Goal: Task Accomplishment & Management: Complete application form

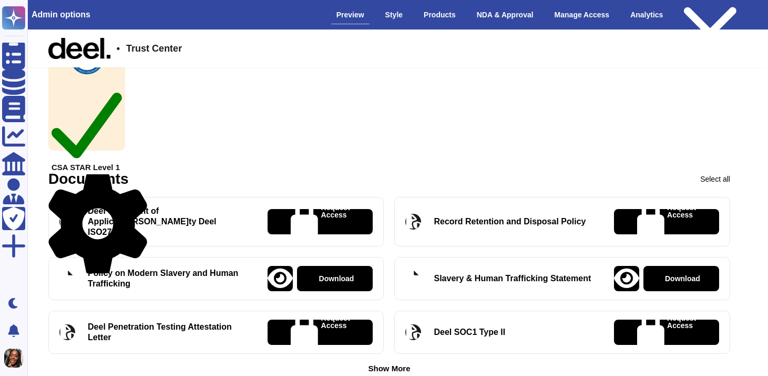
scroll to position [293, 8]
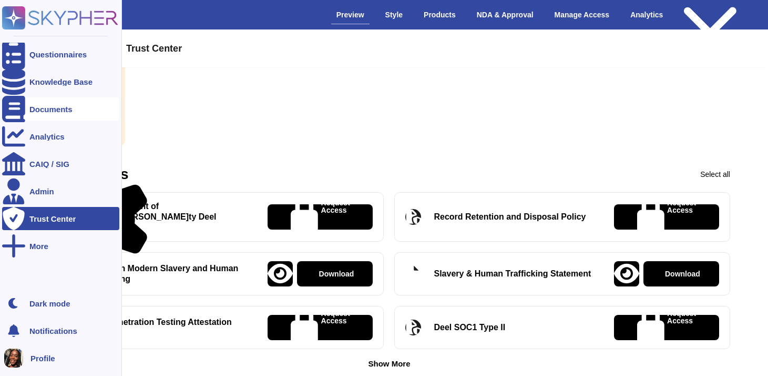
click at [53, 106] on div "Documents" at bounding box center [50, 109] width 43 height 8
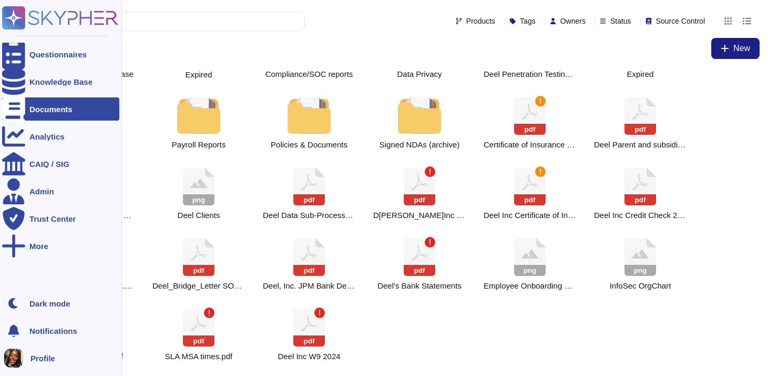
scroll to position [47, 0]
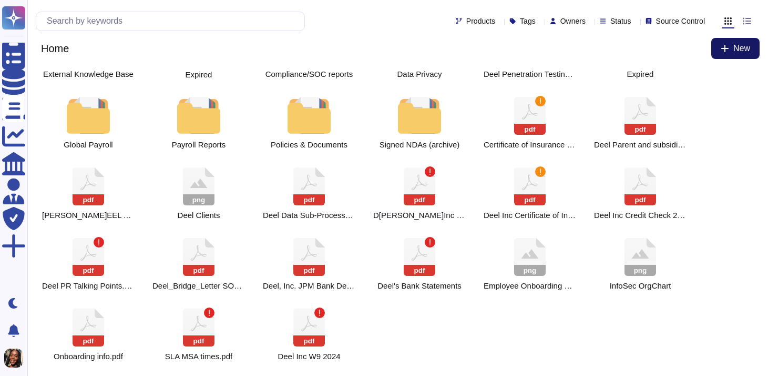
click at [735, 56] on button "New" at bounding box center [736, 48] width 48 height 21
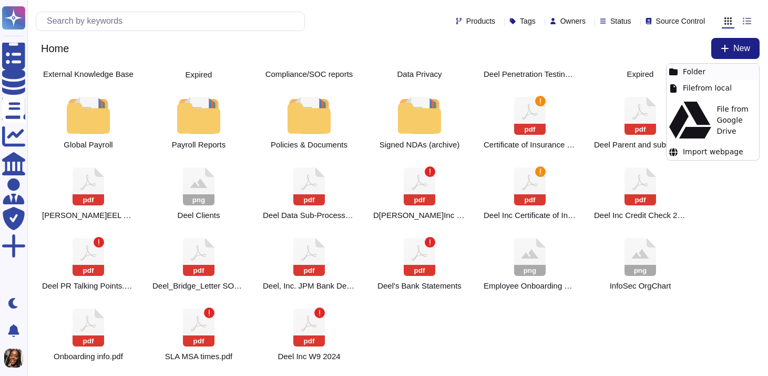
click at [729, 69] on div "Folder" at bounding box center [713, 72] width 93 height 16
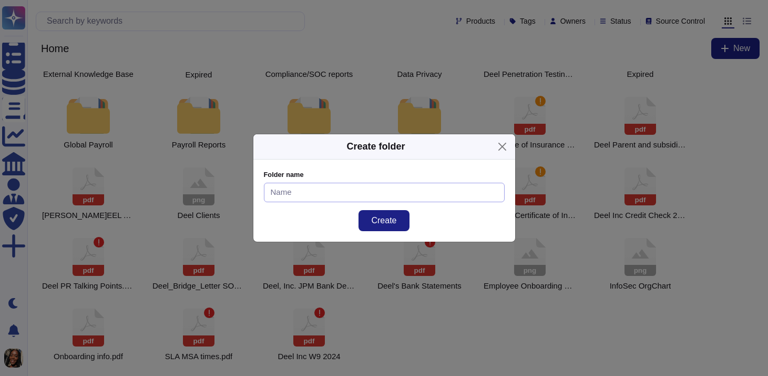
click at [474, 185] on input at bounding box center [384, 191] width 241 height 19
type input "AI Compliance Doc"
click at [402, 221] on button "Create" at bounding box center [384, 220] width 50 height 21
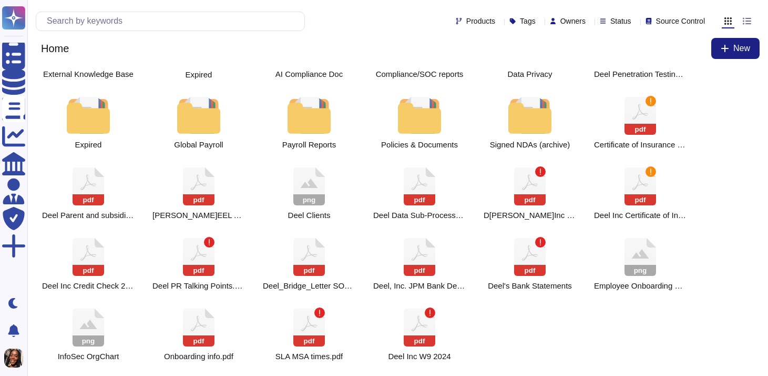
scroll to position [0, 0]
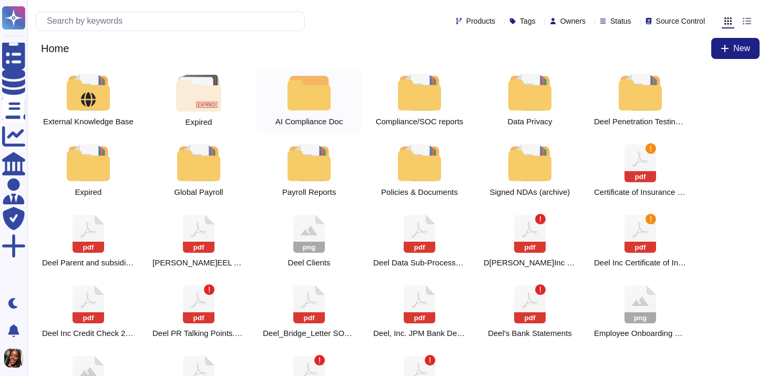
click at [311, 86] on div at bounding box center [309, 92] width 46 height 37
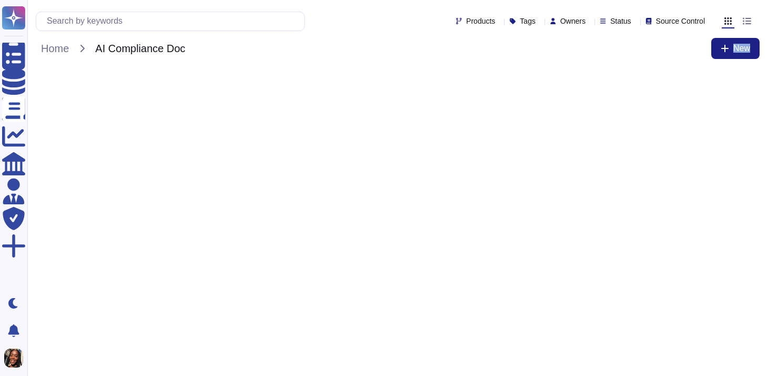
click at [311, 76] on html "Questionnaires Knowledge Base Documents Analytics CAIQ / SIG Admin Trust Center…" at bounding box center [384, 38] width 768 height 76
click at [715, 44] on button "New" at bounding box center [736, 48] width 48 height 21
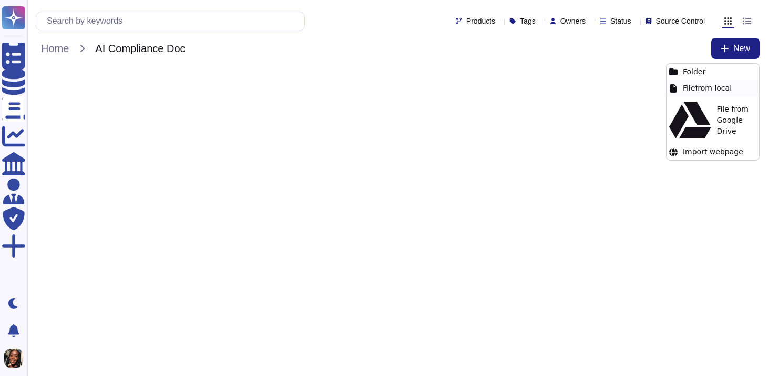
click at [703, 90] on div "File from local" at bounding box center [713, 88] width 93 height 16
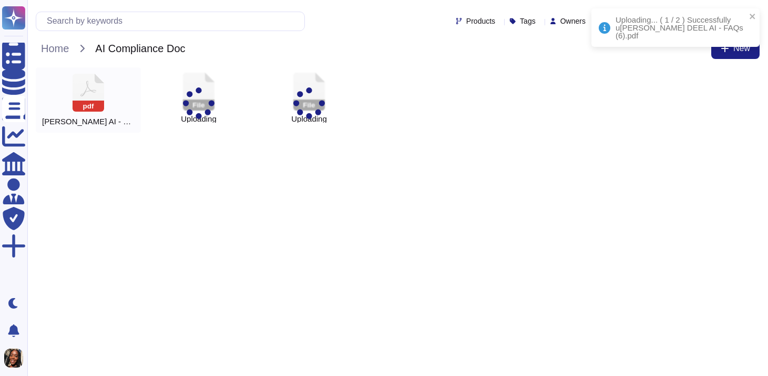
click at [111, 104] on div "pd[PERSON_NAME]AI - FAQs (6).pdf" at bounding box center [88, 99] width 105 height 65
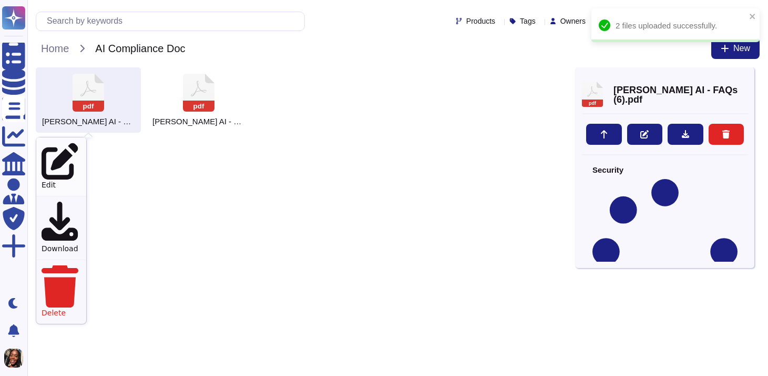
click at [68, 146] on div "Edit" at bounding box center [61, 166] width 50 height 58
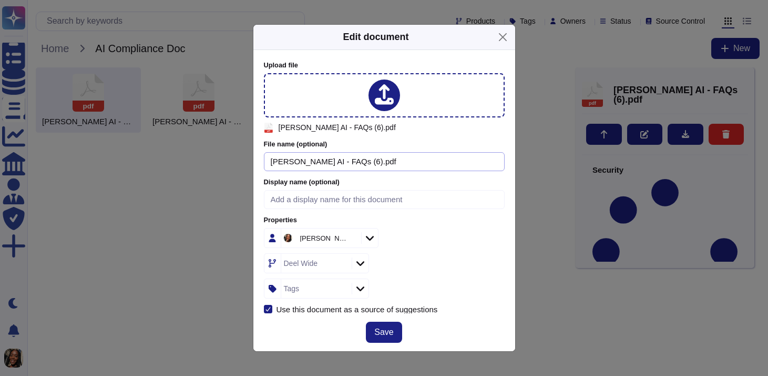
click at [339, 160] on input "[PERSON_NAME] AI - FAQs (6).pdf" at bounding box center [384, 161] width 241 height 19
drag, startPoint x: 326, startPoint y: 159, endPoint x: 268, endPoint y: 163, distance: 57.9
click at [268, 163] on input "[PERSON_NAME]EEL AI - FAQs.pdf" at bounding box center [384, 161] width 241 height 19
type input "[PERSON_NAME]EEL AI - FAQs.pdf"
click at [277, 198] on input at bounding box center [384, 199] width 241 height 19
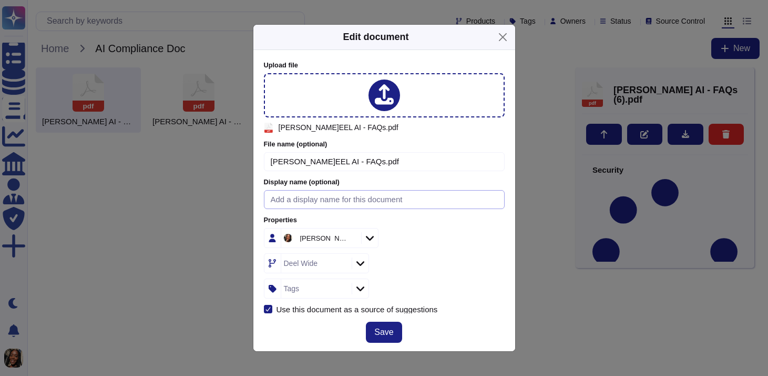
click at [277, 198] on input at bounding box center [384, 199] width 241 height 19
paste input "DEEL AI - FAQs"
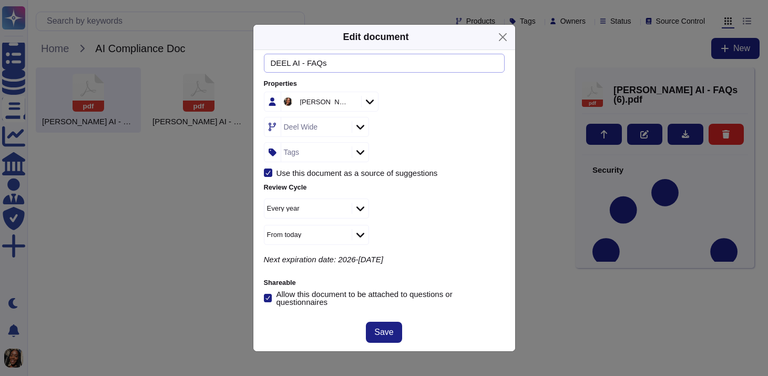
scroll to position [137, 0]
type input "DEEL AI - FAQs"
click at [380, 328] on span "Save" at bounding box center [383, 332] width 19 height 8
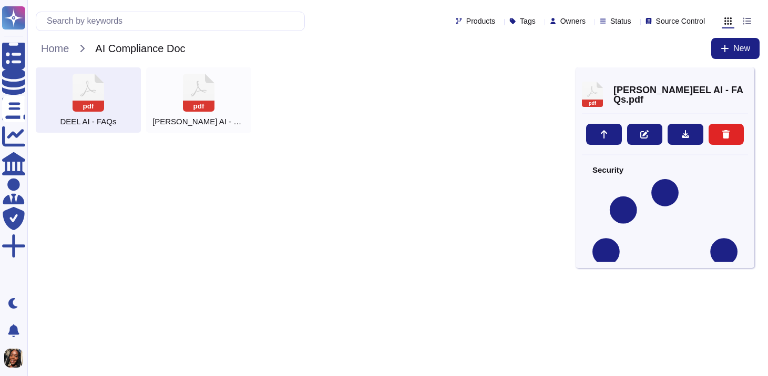
click at [199, 103] on rect at bounding box center [199, 105] width 32 height 11
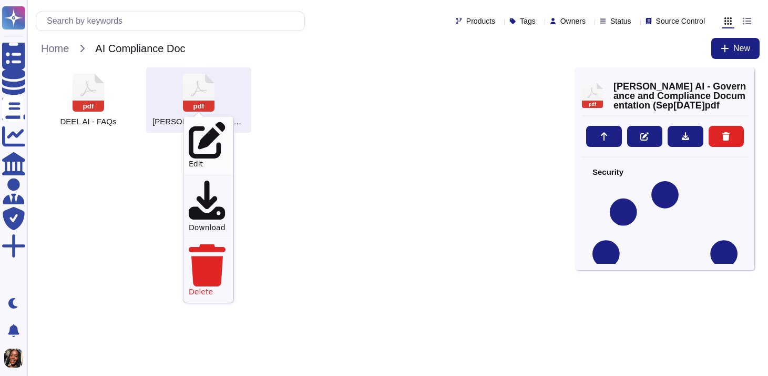
click at [211, 121] on div "Edit" at bounding box center [209, 145] width 50 height 58
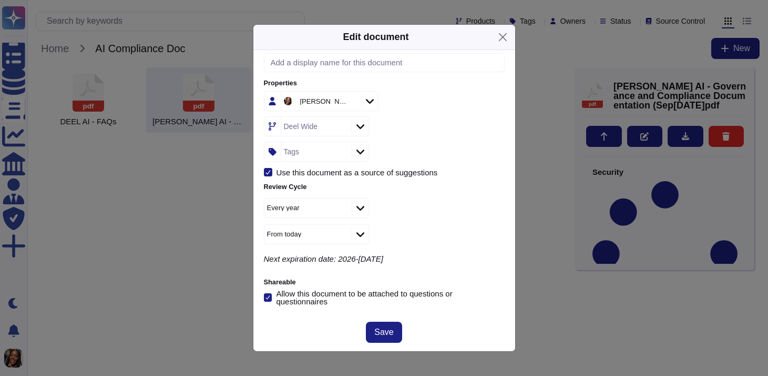
click at [360, 208] on icon at bounding box center [361, 207] width 8 height 11
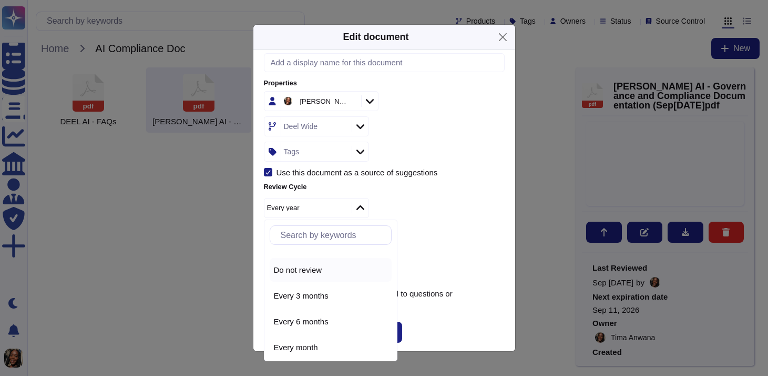
scroll to position [24, 0]
click at [336, 292] on div "Every 3 months" at bounding box center [331, 289] width 114 height 9
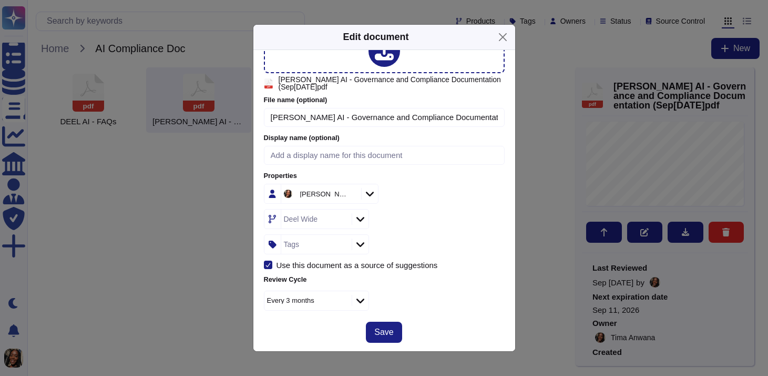
scroll to position [0, 0]
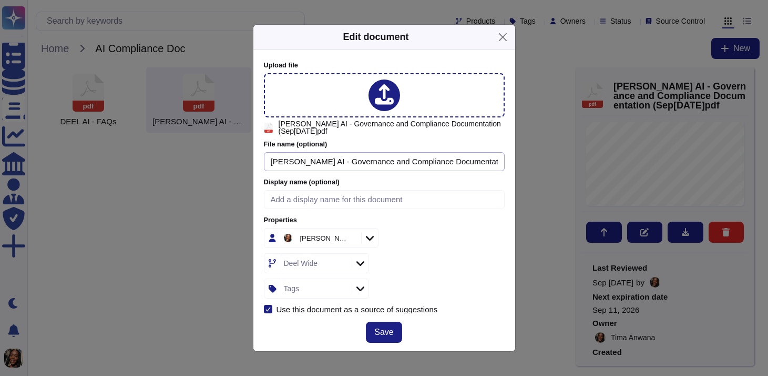
drag, startPoint x: 453, startPoint y: 160, endPoint x: 267, endPoint y: 151, distance: 186.9
click at [267, 152] on input "[PERSON_NAME] AI - Governance and Compliance Documentation (Sep[DATE]pdf" at bounding box center [384, 161] width 241 height 19
click at [282, 191] on input at bounding box center [384, 199] width 241 height 19
paste input "Deel AI - Governance and Compliance Documentation"
type input "Deel AI - Governance and Compliance Documentation"
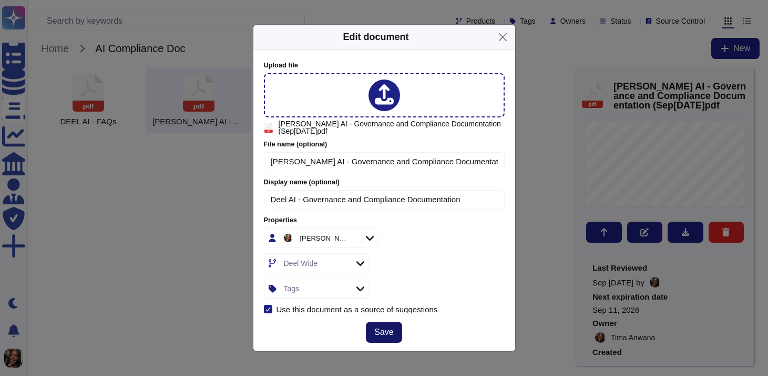
click at [389, 334] on span "Save" at bounding box center [383, 332] width 19 height 8
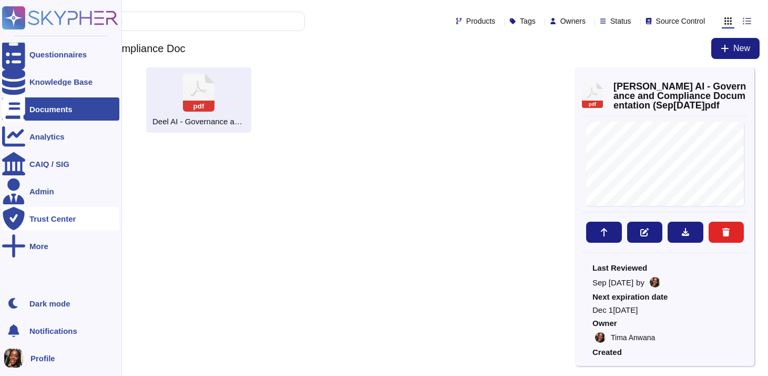
click at [31, 215] on div "Trust Center" at bounding box center [52, 219] width 46 height 8
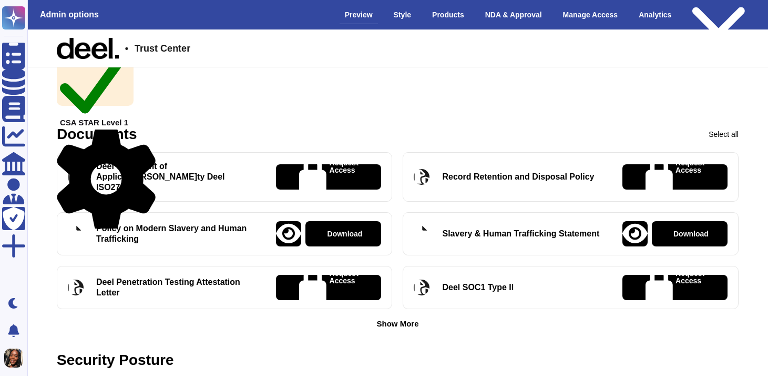
scroll to position [337, 0]
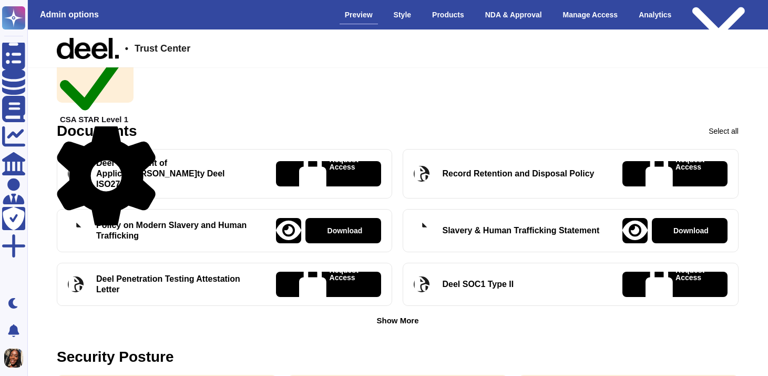
click at [148, 129] on icon at bounding box center [106, 175] width 99 height 105
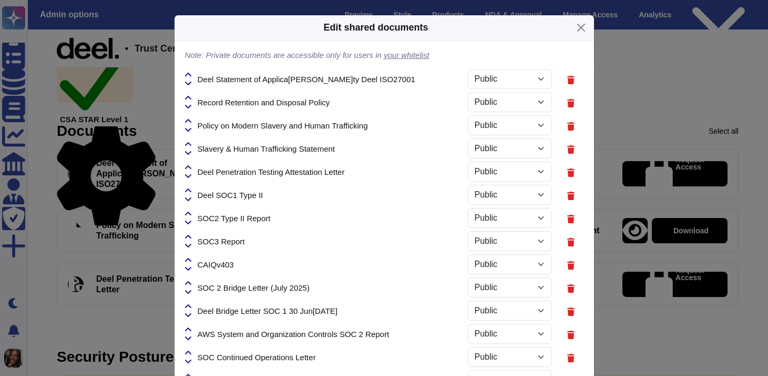
select select "PRIVATE"
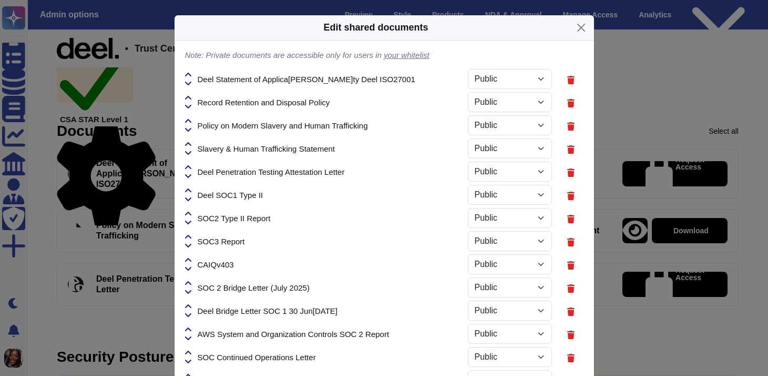
select select "PRIVATE"
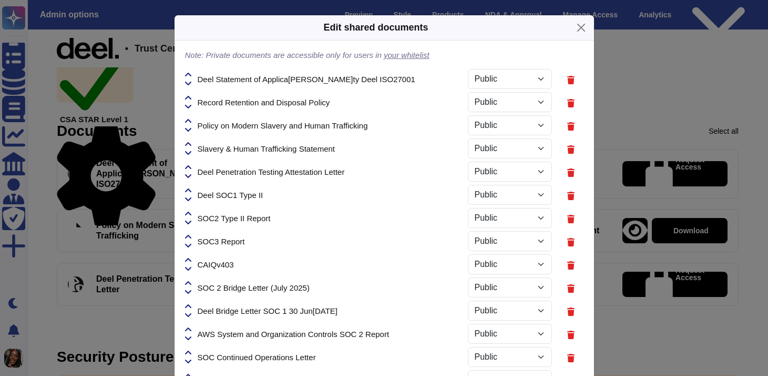
select select "PRIVATE"
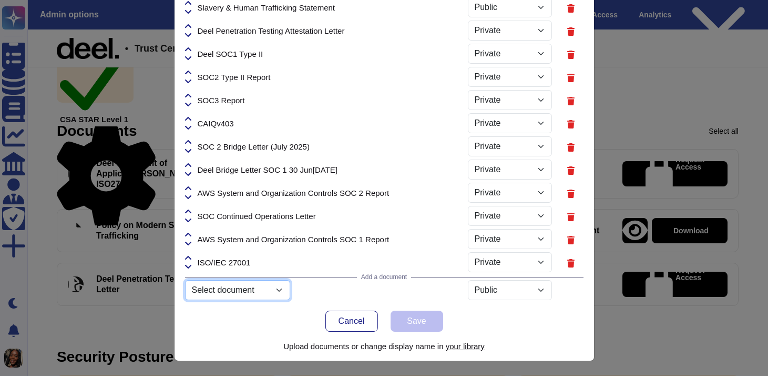
click at [271, 292] on select "Select document ISO 27001 Certificate.pdf Product_guide_Reports.pdf Netsuite_fo…" at bounding box center [237, 290] width 105 height 20
click at [185, 300] on select "Select document ISO 27001 Certificate.pdf Product_guide_Reports.pdf Netsuite_fo…" at bounding box center [237, 290] width 105 height 20
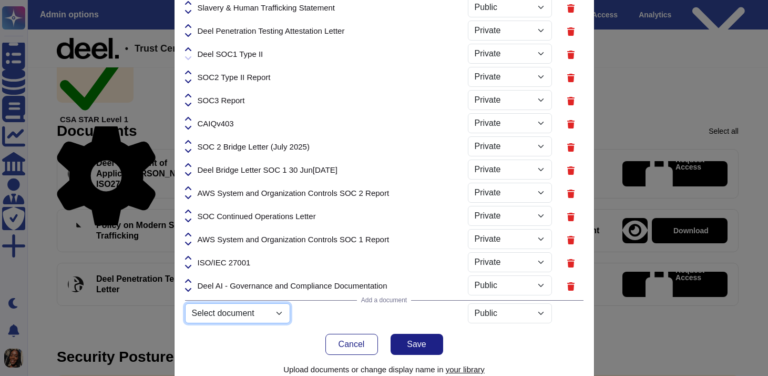
click at [267, 312] on select "Select document ISO 27001 Certificate.pdf Product_guide_Reports.pdf Netsuite_fo…" at bounding box center [237, 313] width 105 height 20
click at [185, 323] on select "Select document ISO 27001 Certificate.pdf Product_guide_Reports.pdf Netsuite_fo…" at bounding box center [237, 313] width 105 height 20
select select "68c2b20faf62e061bf3cfbe1"
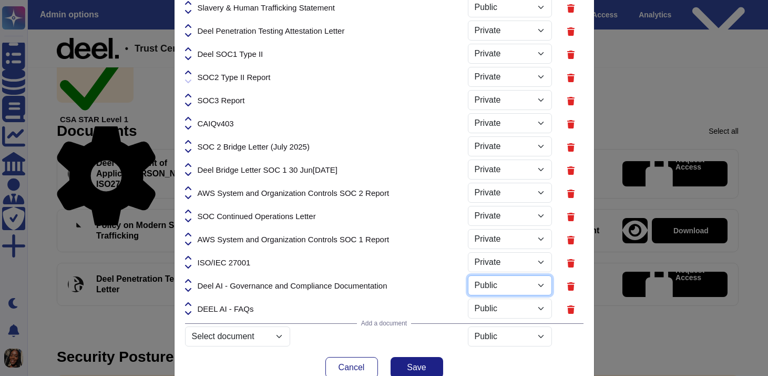
click at [537, 286] on select "Public Private" at bounding box center [510, 285] width 84 height 20
click at [468, 275] on select "Public Private" at bounding box center [510, 285] width 84 height 20
select select "PRIVATE"
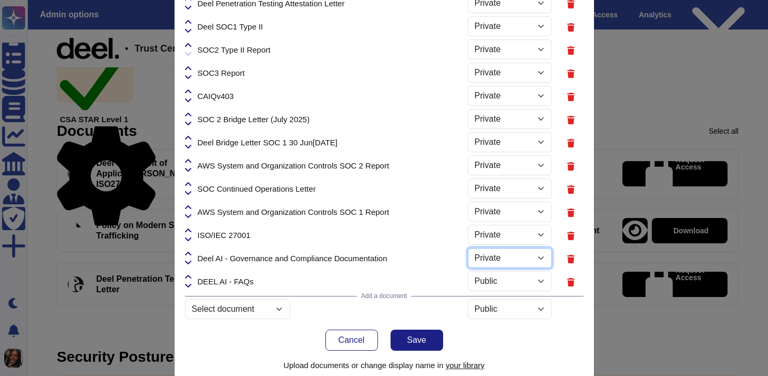
scroll to position [177, 0]
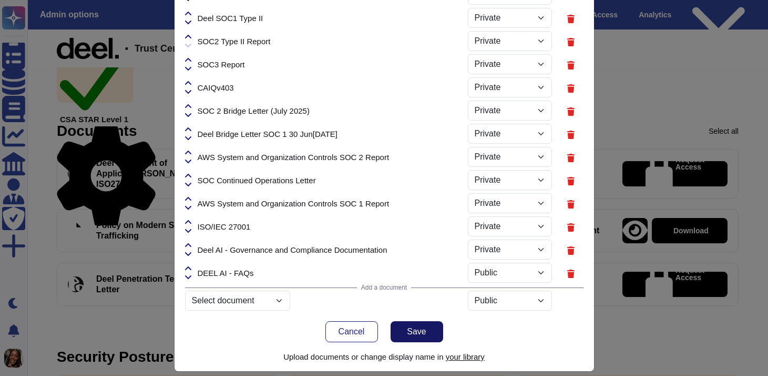
click at [429, 332] on button "Save" at bounding box center [417, 331] width 53 height 21
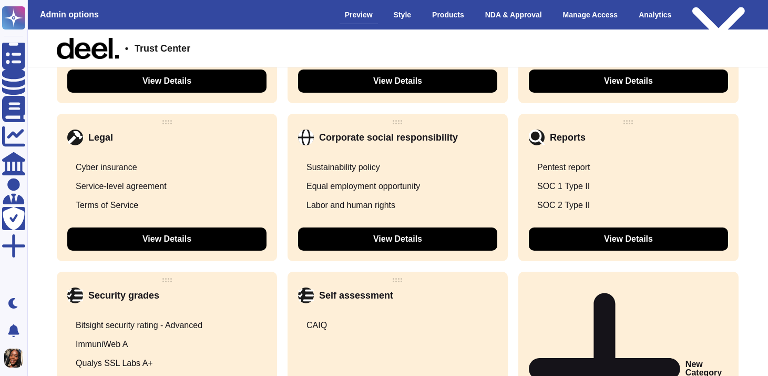
scroll to position [1556, 0]
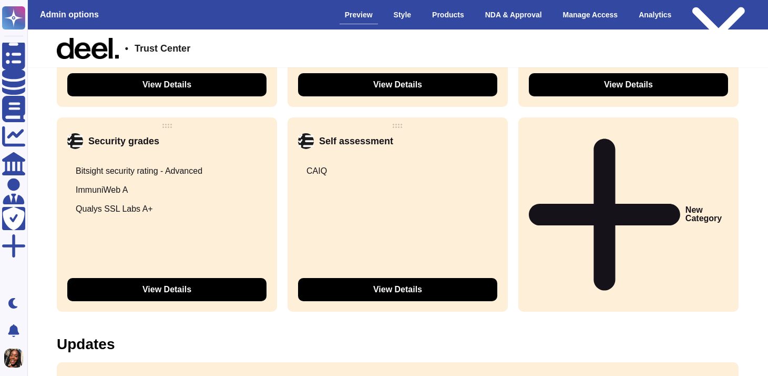
click at [611, 194] on div "New Category" at bounding box center [629, 214] width 220 height 194
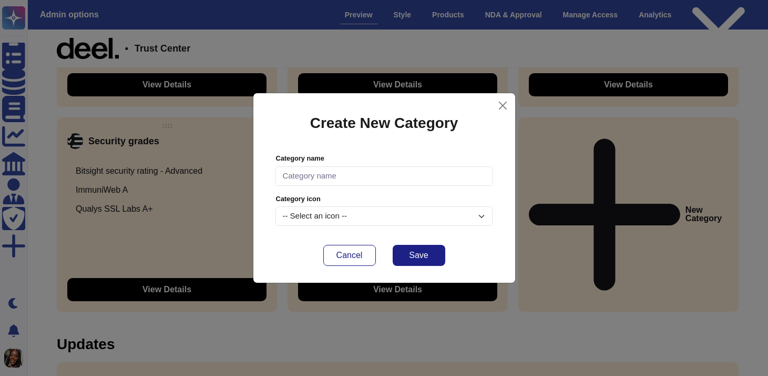
click at [427, 180] on input "text" at bounding box center [384, 175] width 217 height 19
type input "AI Compliance"
click at [415, 214] on div "-- Select an icon --" at bounding box center [384, 215] width 217 height 19
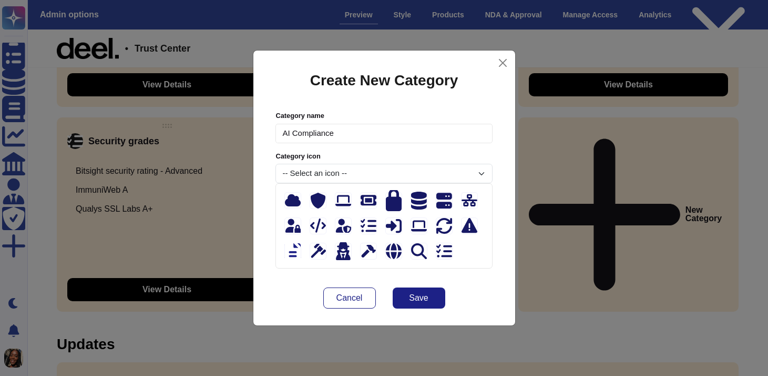
click at [293, 251] on icon at bounding box center [293, 250] width 16 height 21
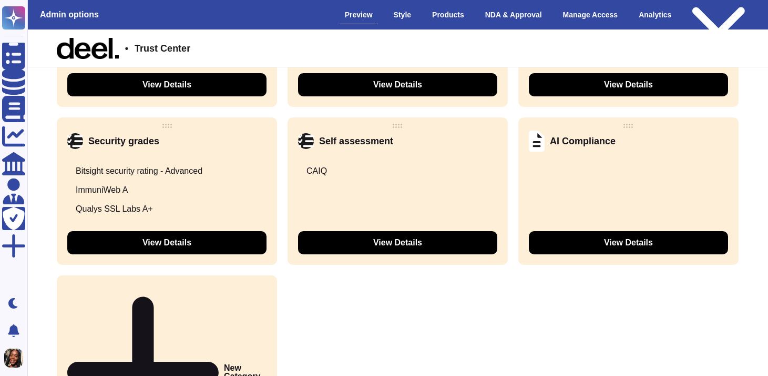
click at [728, 141] on icon at bounding box center [728, 141] width 0 height 0
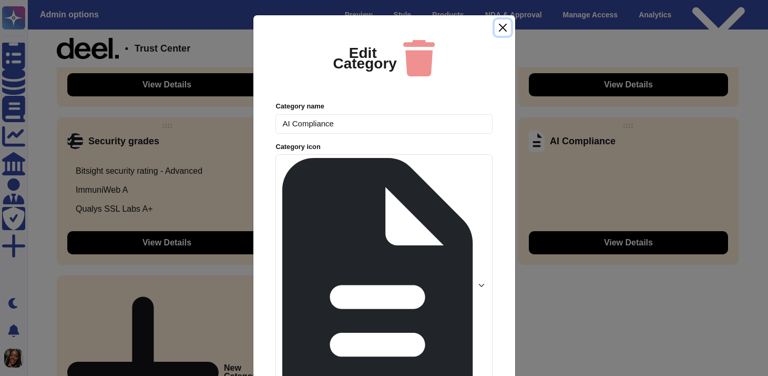
click at [505, 36] on button "Close" at bounding box center [503, 27] width 16 height 16
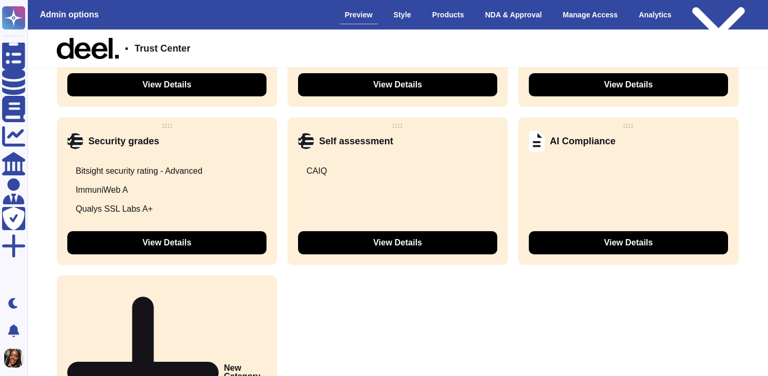
click at [549, 236] on button "View Details" at bounding box center [628, 242] width 199 height 23
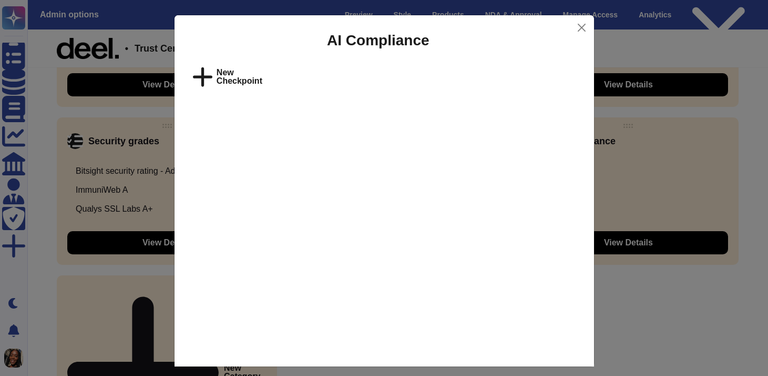
click at [251, 65] on div "AI Compliance" at bounding box center [385, 40] width 420 height 50
click at [251, 70] on span "New Checkpoint" at bounding box center [240, 76] width 46 height 17
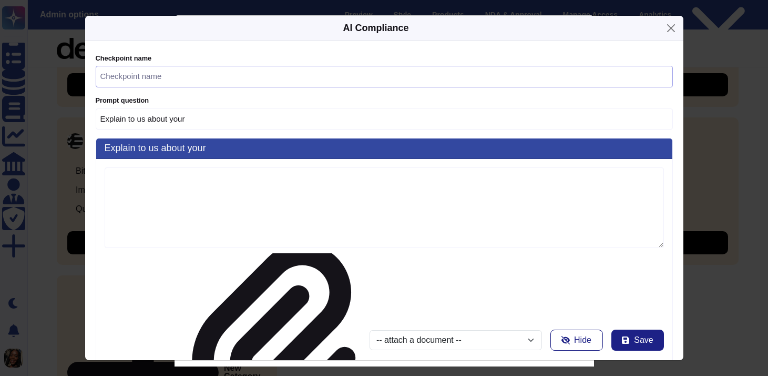
click at [226, 87] on input "text" at bounding box center [384, 77] width 577 height 22
type input "Explain to us about your D"
type input "D"
type input "Explain to us about your De"
type input "De"
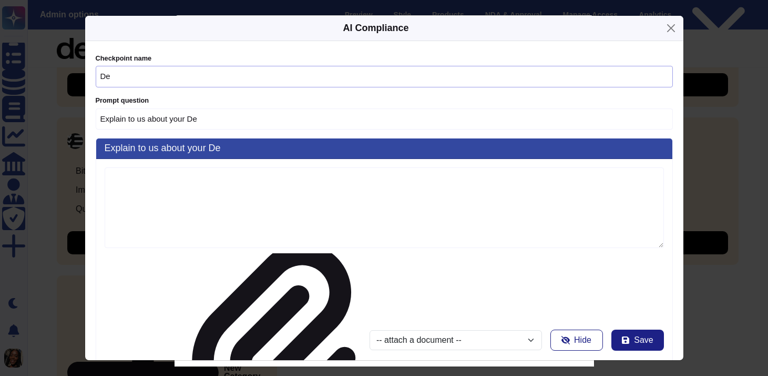
type input "Explain to us about your Dee"
type input "[PERSON_NAME]"
type input "Explain to us [PERSON_NAME]t your Deel"
type input "Deel"
type input "Explain to us [PERSON_NAME]t your Deel"
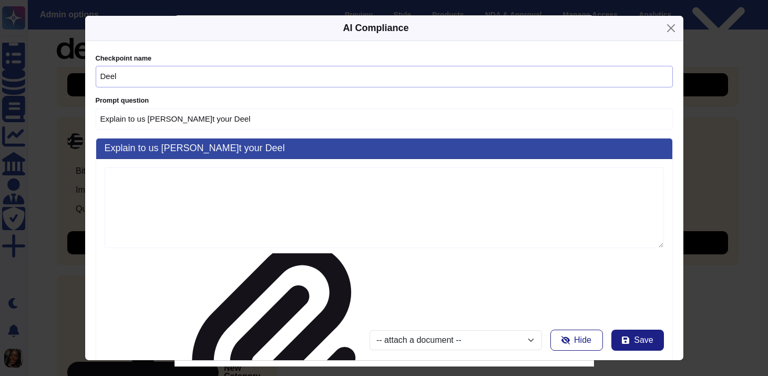
type input "Deel"
type input "Explain to us about [PERSON_NAME] Deel A"
type input "Deel A"
type input "Explain to us abo[PERSON_NAME] Deel AI"
type input "[PERSON_NAME]"
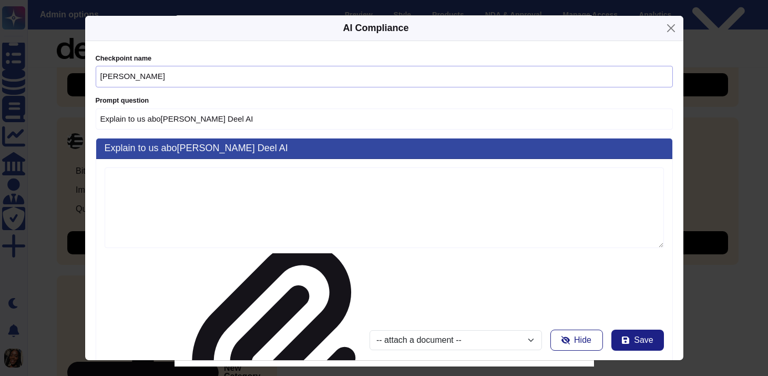
type input "Explain to us abo[PERSON_NAME] Deel AI"
type input "[PERSON_NAME]"
type input "Explain to us a[PERSON_NAME]ur Deel AI C"
type input "[PERSON_NAME]eel AI C"
type input "Explain to us about your D[PERSON_NAME]Co"
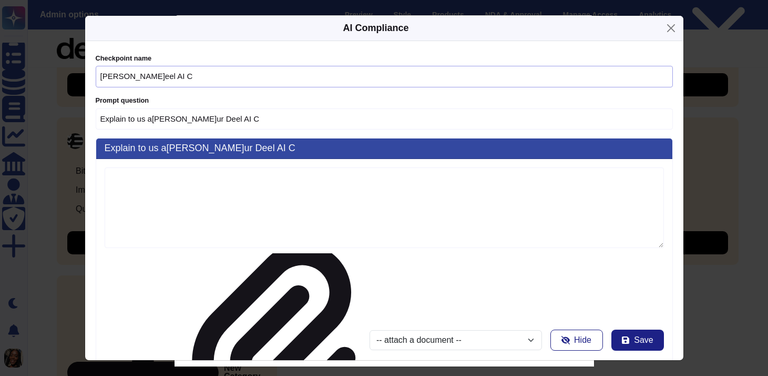
type input "Deel AI Co"
type input "Explain to u[PERSON_NAME] your Deel AI Com"
type input "Deel AI Com"
type input "Explain to u[PERSON_NAME] your Deel AI Comp"
type input "[PERSON_NAME]el AI Comp"
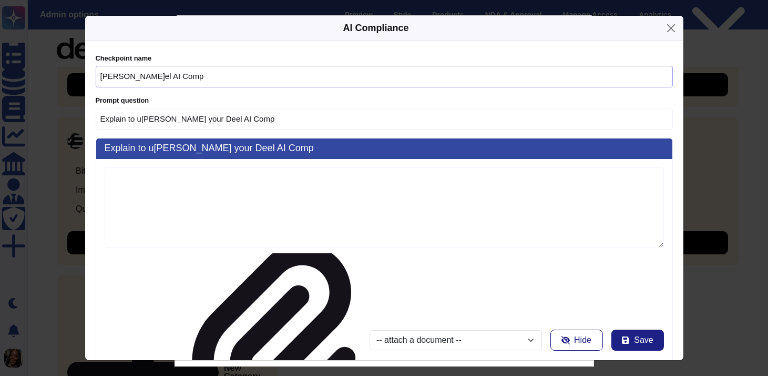
type input "Explain to us abo[PERSON_NAME] Deel AI Compl"
type input "Deel AI Compl"
type input "Explain to us about your [PERSON_NAME] Compli"
type input "Deel AI Compli"
type input "Explain to us ab[PERSON_NAME]r Deel AI Complia"
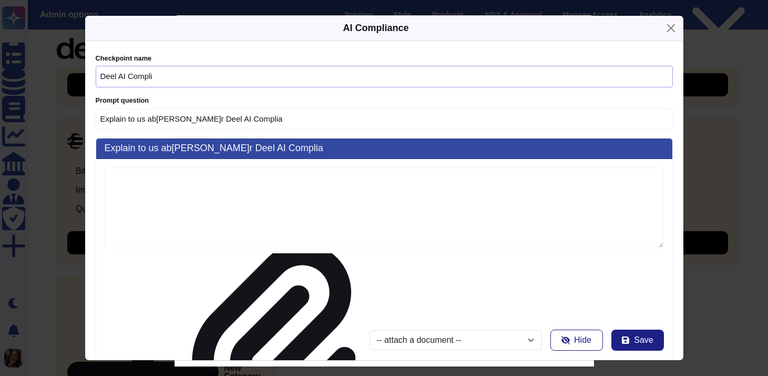
type input "Deel AI Complia"
type input "Explain to us about [PERSON_NAME]el AI Complian"
type input "[PERSON_NAME]AI Complian"
type input "Explain to us about y[PERSON_NAME]l AI Complianc"
type input "Deel AI Complianc"
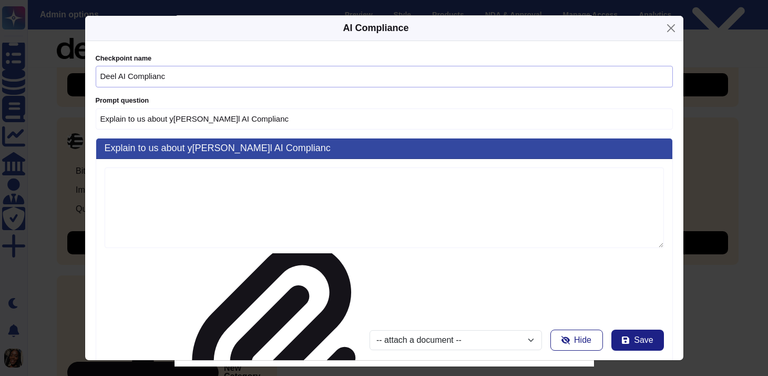
type input "Explain to us about [PERSON_NAME]el AI Compliance"
type input "[PERSON_NAME] AI Compliance"
type input "Explain to us about [PERSON_NAME]el AI Compliance"
type input "[PERSON_NAME] AI Compliance"
type input "Explain to us about you[PERSON_NAME]AI Compliance D"
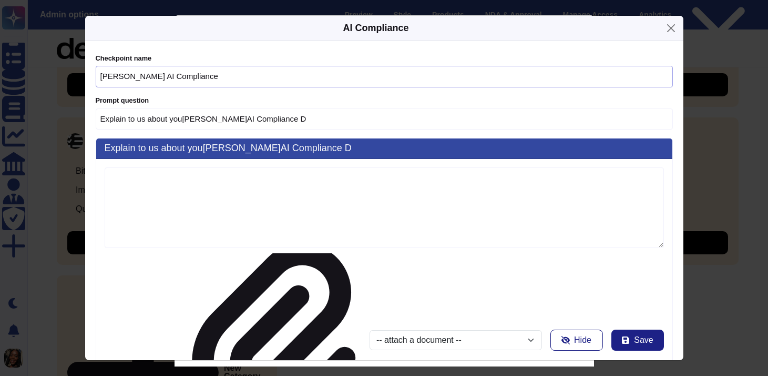
type input "[PERSON_NAME]el AI Compliance D"
type input "Explain to us about [PERSON_NAME]el AI Compliance Do"
type input "Deel AI Compliance Do"
type input "Explain to us about [PERSON_NAME]el AI Compliance Doc"
type input "[PERSON_NAME]I Compliance Doc"
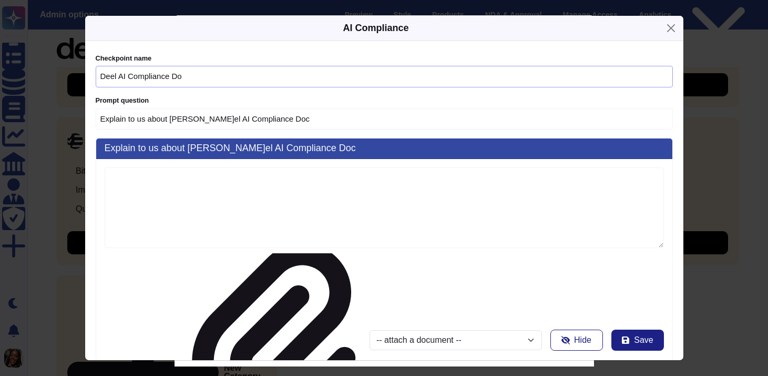
type input "Explain to us about your[PERSON_NAME]I Compliance Docu"
type input "[PERSON_NAME]l AI Compliance Docu"
type input "Explain to us about y[PERSON_NAME]l AI Compliance Docum"
type input "[PERSON_NAME]l AI Compliance Docum"
type input "Explain to us [PERSON_NAME]our Deel AI Compliance Docume"
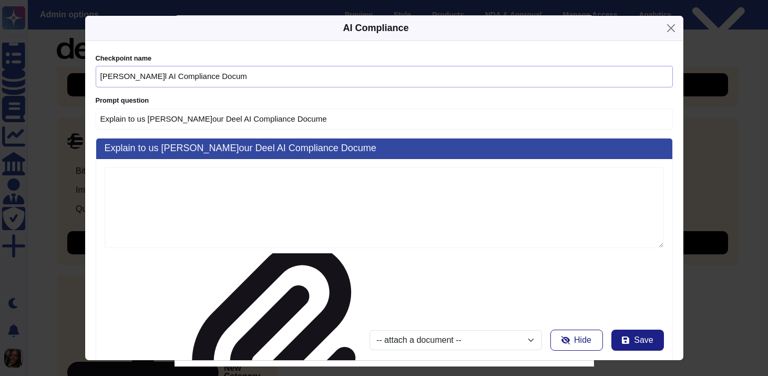
type input "[PERSON_NAME]eel AI Compliance Docume"
type input "Explain to us abou[PERSON_NAME]Deel AI Compliance Documen"
type input "Deel AI Compliance Documen"
type input "Explain to us abo[PERSON_NAME] Deel AI Compliance Document"
type input "[PERSON_NAME]l AI Compliance Document"
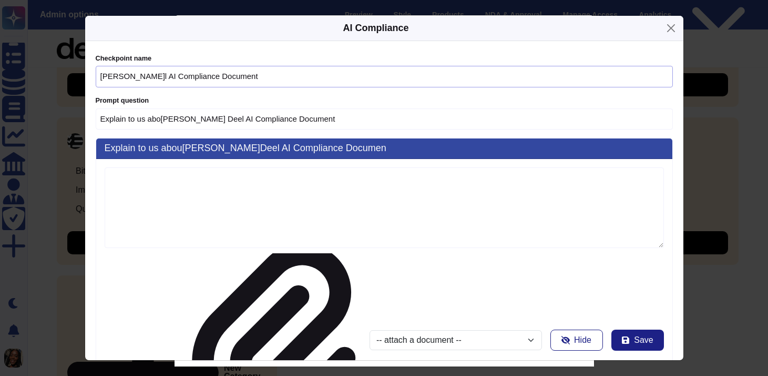
type input "Explain to us about your[PERSON_NAME]I Compliance Documenta"
type input "Deel AI Compliance Documenta"
type input "Explain to[PERSON_NAME]ut your Deel AI Compliance Documentat"
type input "Deel AI Compliance Documentat"
type input "Explain to us about [PERSON_NAME]el AI Compliance Documentati"
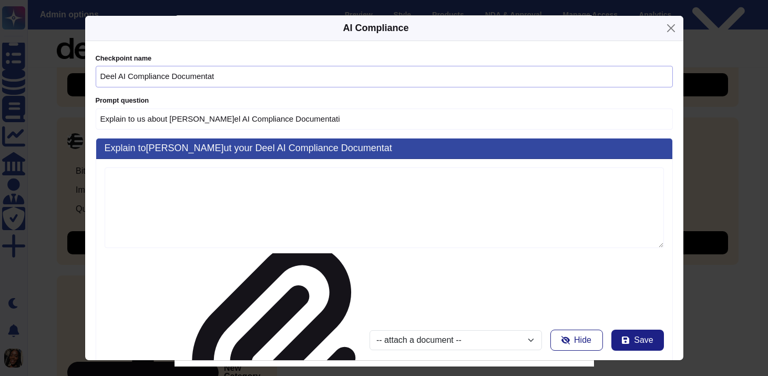
type input "Deel AI Compliance Documentati"
type input "Explain to us about[PERSON_NAME]eel AI Compliance Documentatio"
type input "[PERSON_NAME]el AI Compliance Documentatio"
type input "Explain to us about y[PERSON_NAME]l AI Compliance Documentation"
click at [370, 330] on select "-- attach a do[PERSON_NAME]nt -- Deel - Statement of Appl[PERSON_NAME]ility Dee…" at bounding box center [456, 340] width 173 height 20
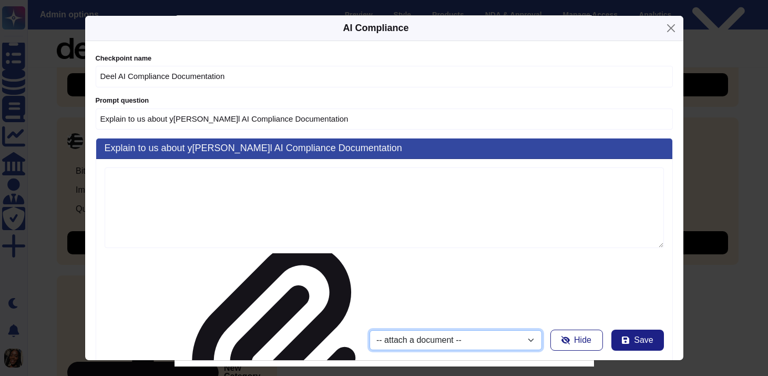
type input "Deel AI Compliance Documentation"
click at [370, 330] on select "-- attach a do[PERSON_NAME]nt -- Deel - Statement of Appl[PERSON_NAME]ility Dee…" at bounding box center [456, 340] width 173 height 20
select select "68c2b212af62e061bf3cfbe8"
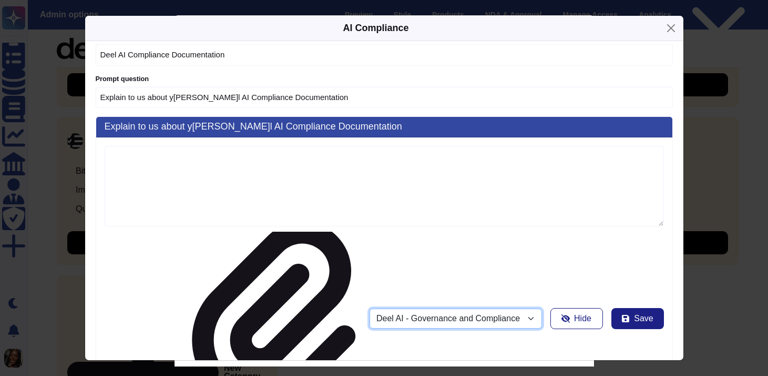
scroll to position [26, 0]
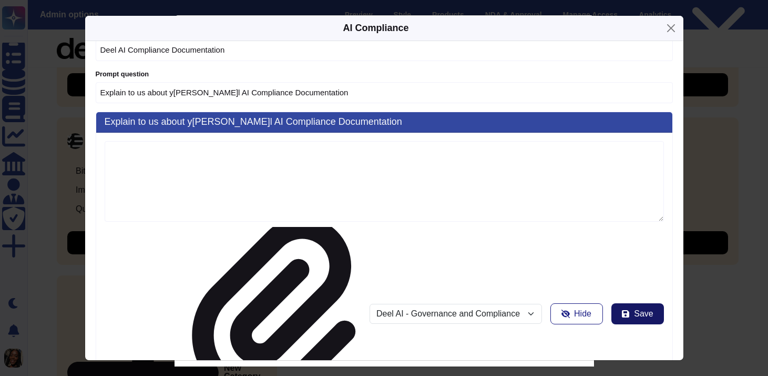
click at [624, 303] on button "Save" at bounding box center [638, 313] width 53 height 21
type input "Explain to us about your"
select select
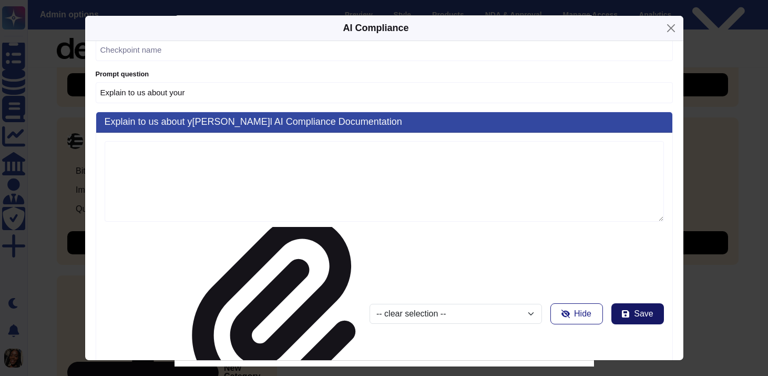
scroll to position [0, 0]
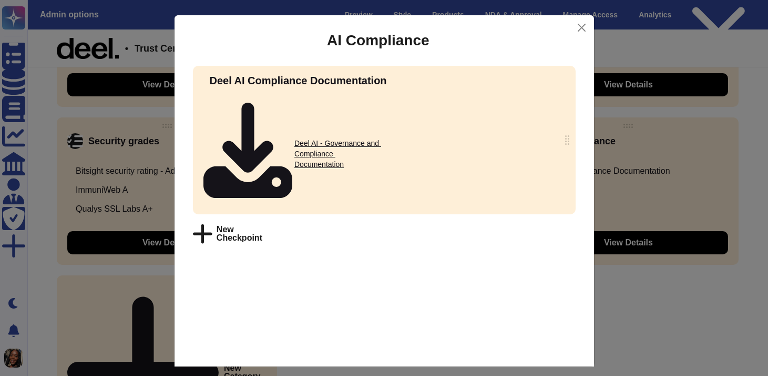
click at [199, 224] on icon at bounding box center [202, 233] width 19 height 19
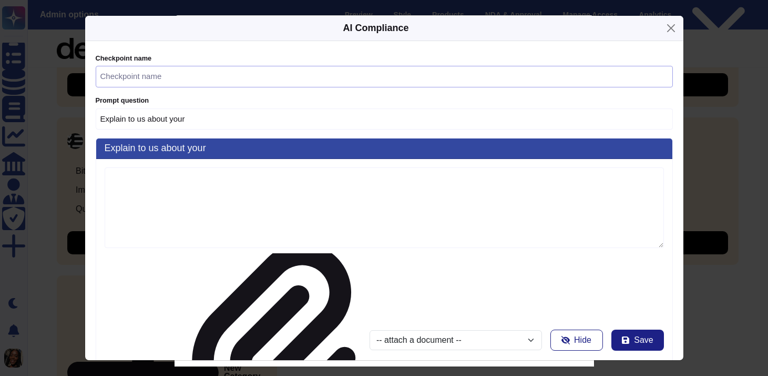
click at [219, 87] on input "text" at bounding box center [384, 77] width 577 height 22
type input "Explain to us about your D"
type input "D"
type input "Explain to us about your De"
type input "De"
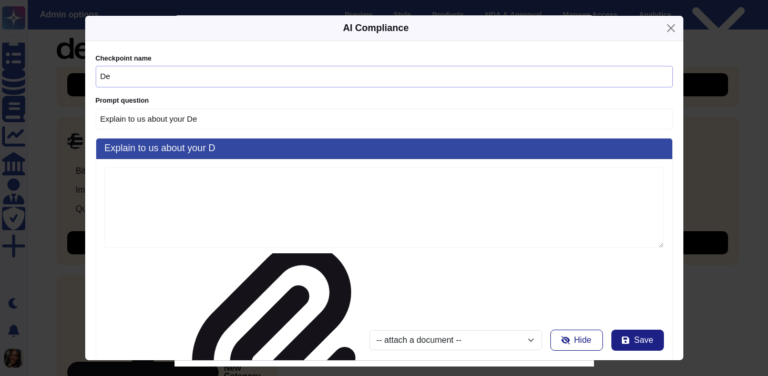
type input "Explain to us about your Dee"
type input "[PERSON_NAME]"
type input "Explain to us [PERSON_NAME]t your Deel"
type input "Deel"
type input "Explain to us [PERSON_NAME]t your Deel"
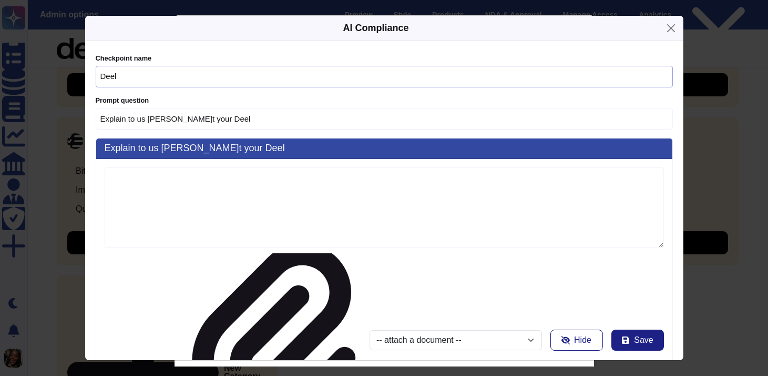
type input "Deel"
type input "Explain to us about [PERSON_NAME] Deel A"
type input "[PERSON_NAME]"
type input "Explain to us about [PERSON_NAME]el AI-"
type input "[PERSON_NAME]el AI-"
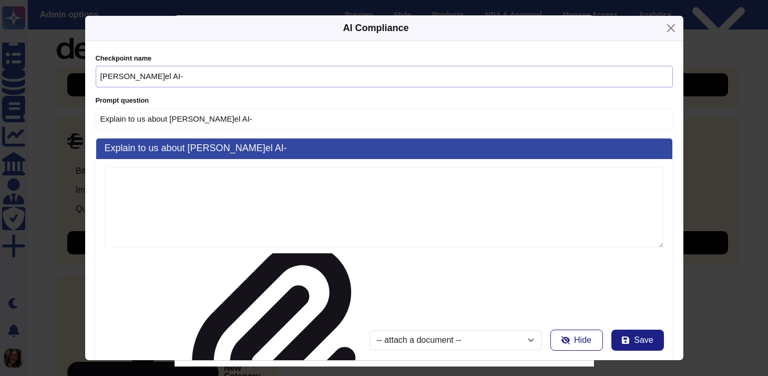
type input "Explain to us about [PERSON_NAME]el AI-"
type input "[PERSON_NAME]el AI-"
type input "Explain to us about [PERSON_NAME]el AI-"
type input "[PERSON_NAME]el AI-"
type input "Explain to us abo[PERSON_NAME] Deel AI"
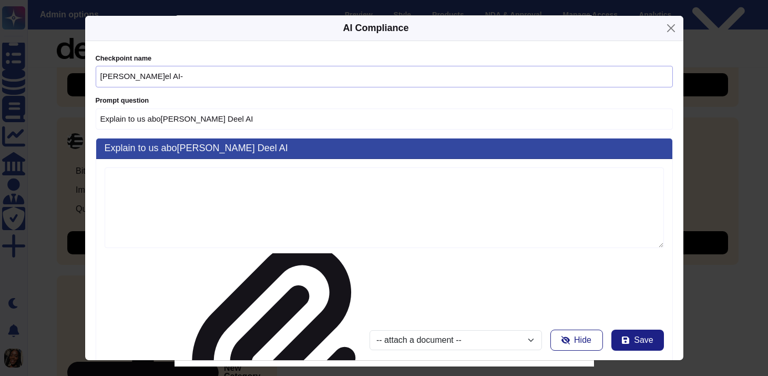
type input "[PERSON_NAME]"
type input "Explain to us abo[PERSON_NAME] Deel AI"
type input "[PERSON_NAME]"
type input "Explain to us about you[PERSON_NAME]AI -"
type input "[PERSON_NAME] -"
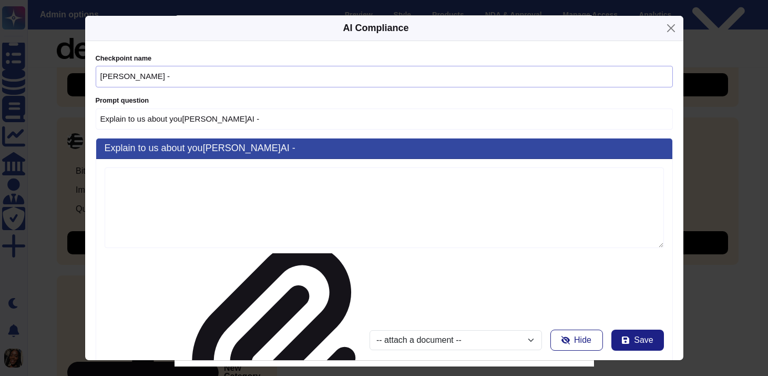
type input "Explain to us about you[PERSON_NAME]AI -"
type input "[PERSON_NAME] -"
type input "Explain to u[PERSON_NAME] your Deel AI - F"
type input "Deel AI - F"
type input "Explain to us a[PERSON_NAME]el AI - FA"
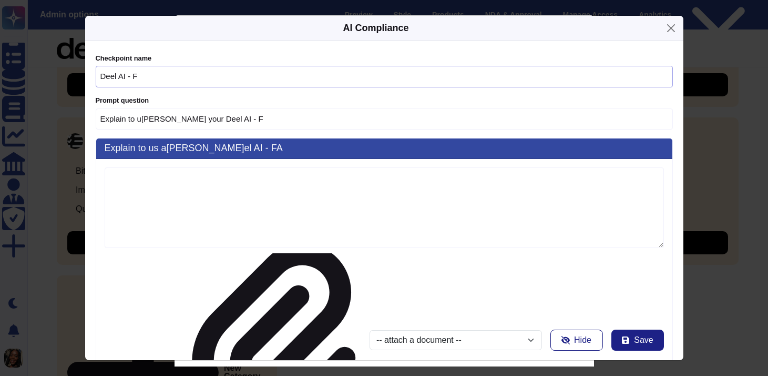
type input "Deel AI - FA"
type input "Explain to us about yo[PERSON_NAME] AI - FAQ"
type input "Deel AI - FAQ"
type input "Explain to us about[PERSON_NAME]eel AI - FAQs"
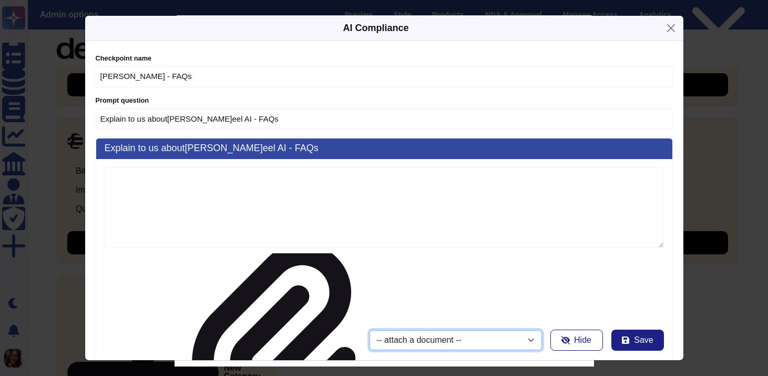
click at [483, 330] on select "-- attach a do[PERSON_NAME]nt -- Deel - Statement of Appl[PERSON_NAME]ility Dee…" at bounding box center [456, 340] width 173 height 20
type input "[PERSON_NAME] - FAQs"
click at [370, 330] on select "-- attach a do[PERSON_NAME]nt -- Deel - Statement of Appl[PERSON_NAME]ility Dee…" at bounding box center [456, 340] width 173 height 20
select select "68c2b20faf62e061bf3cfbe1"
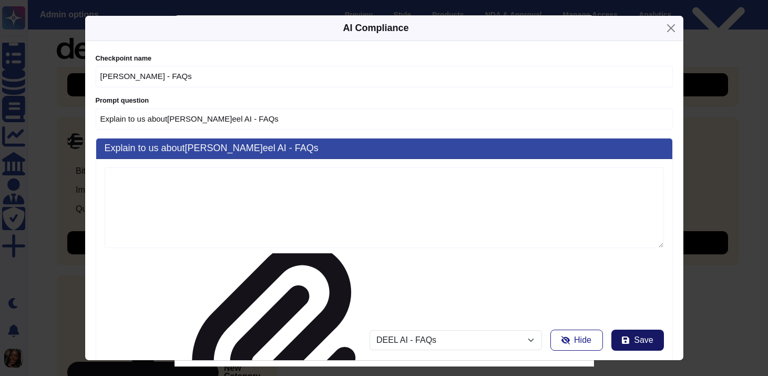
click at [633, 329] on button "Save" at bounding box center [638, 339] width 53 height 21
type input "Explain to us about your"
select select
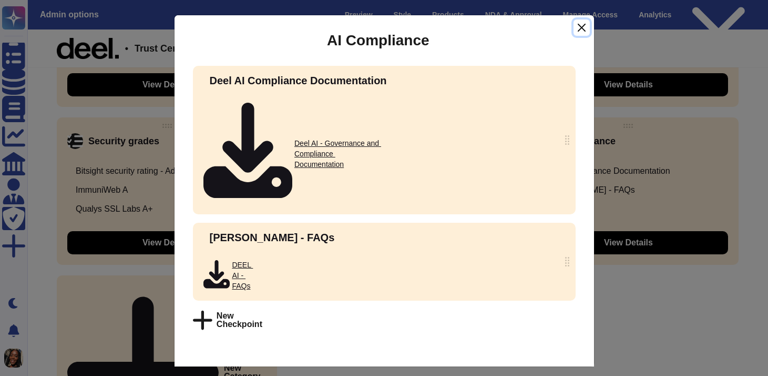
click at [580, 27] on button "Close" at bounding box center [582, 27] width 16 height 16
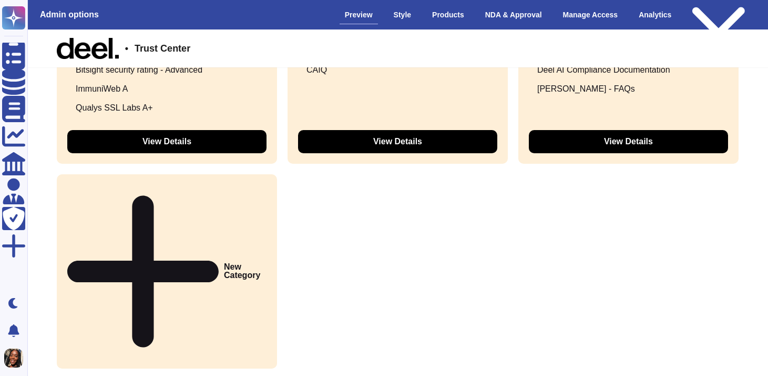
scroll to position [1658, 0]
